Goal: Book appointment/travel/reservation

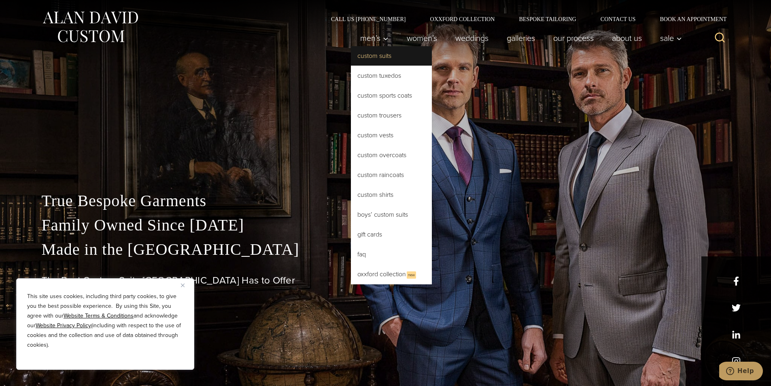
click at [381, 58] on link "Custom Suits" at bounding box center [391, 55] width 81 height 19
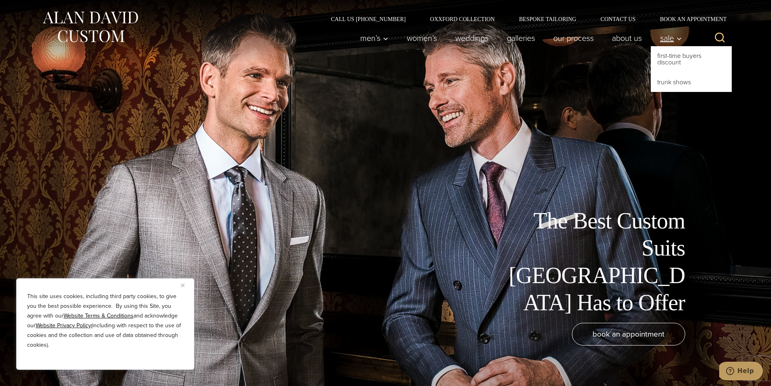
click at [672, 39] on span "Sale" at bounding box center [671, 38] width 22 height 8
click at [672, 59] on link "First-Time Buyers Discount" at bounding box center [691, 59] width 81 height 26
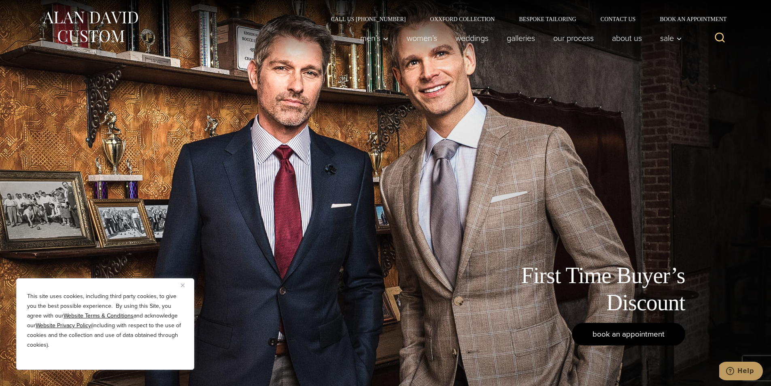
click at [633, 339] on span "book an appointment" at bounding box center [628, 334] width 72 height 12
